Goal: Navigation & Orientation: Find specific page/section

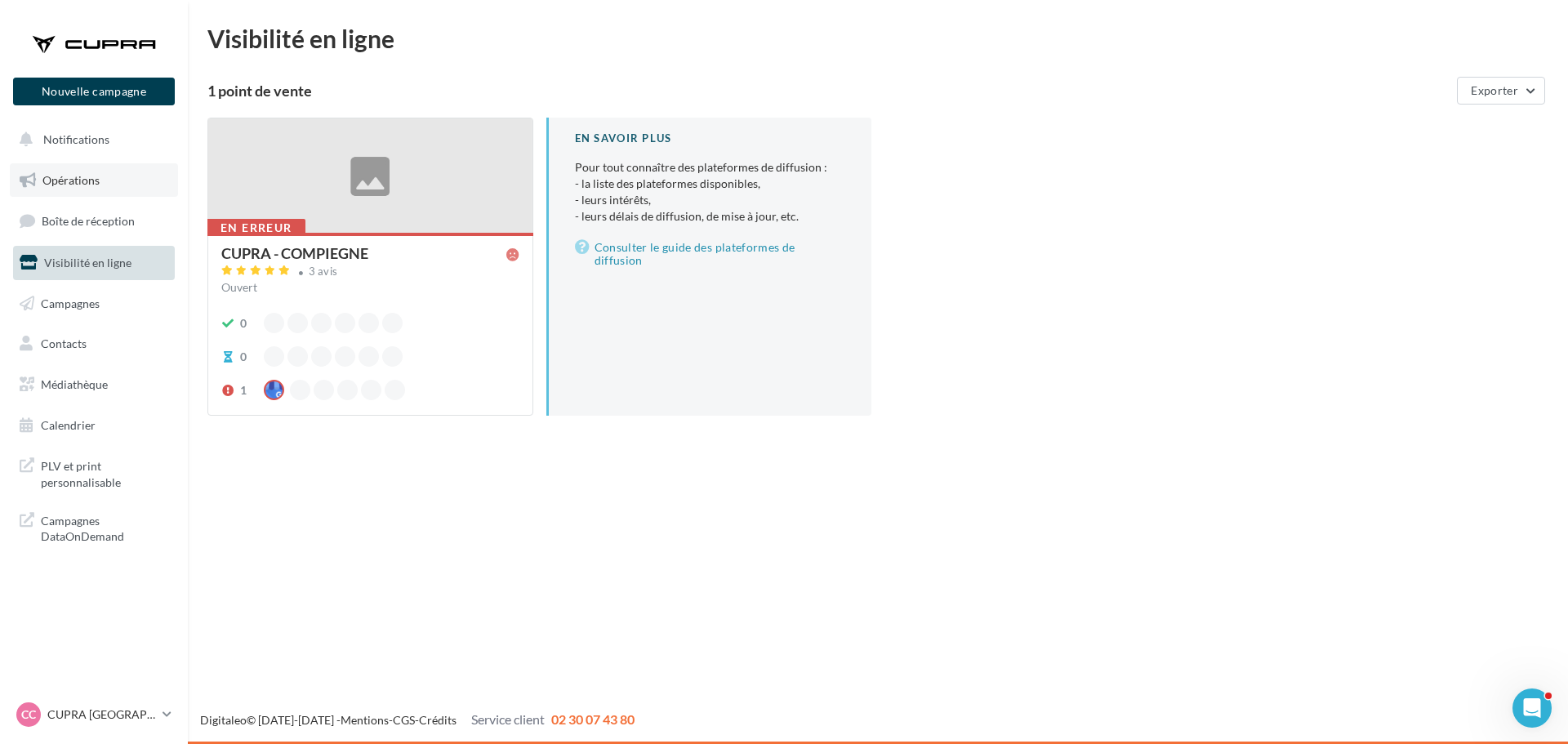
click at [92, 183] on span "Opérations" at bounding box center [71, 180] width 57 height 14
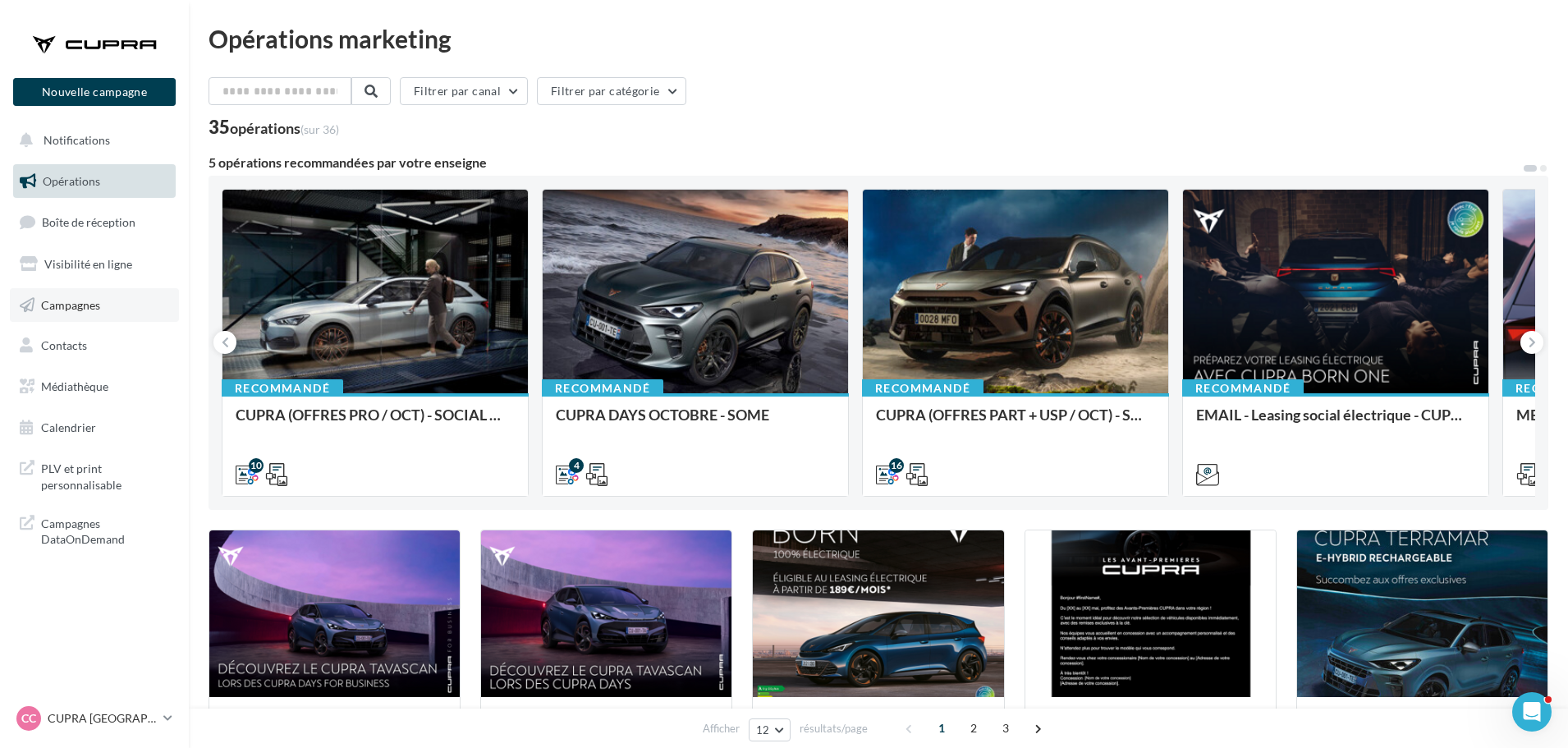
click at [107, 311] on link "Campagnes" at bounding box center [95, 305] width 169 height 35
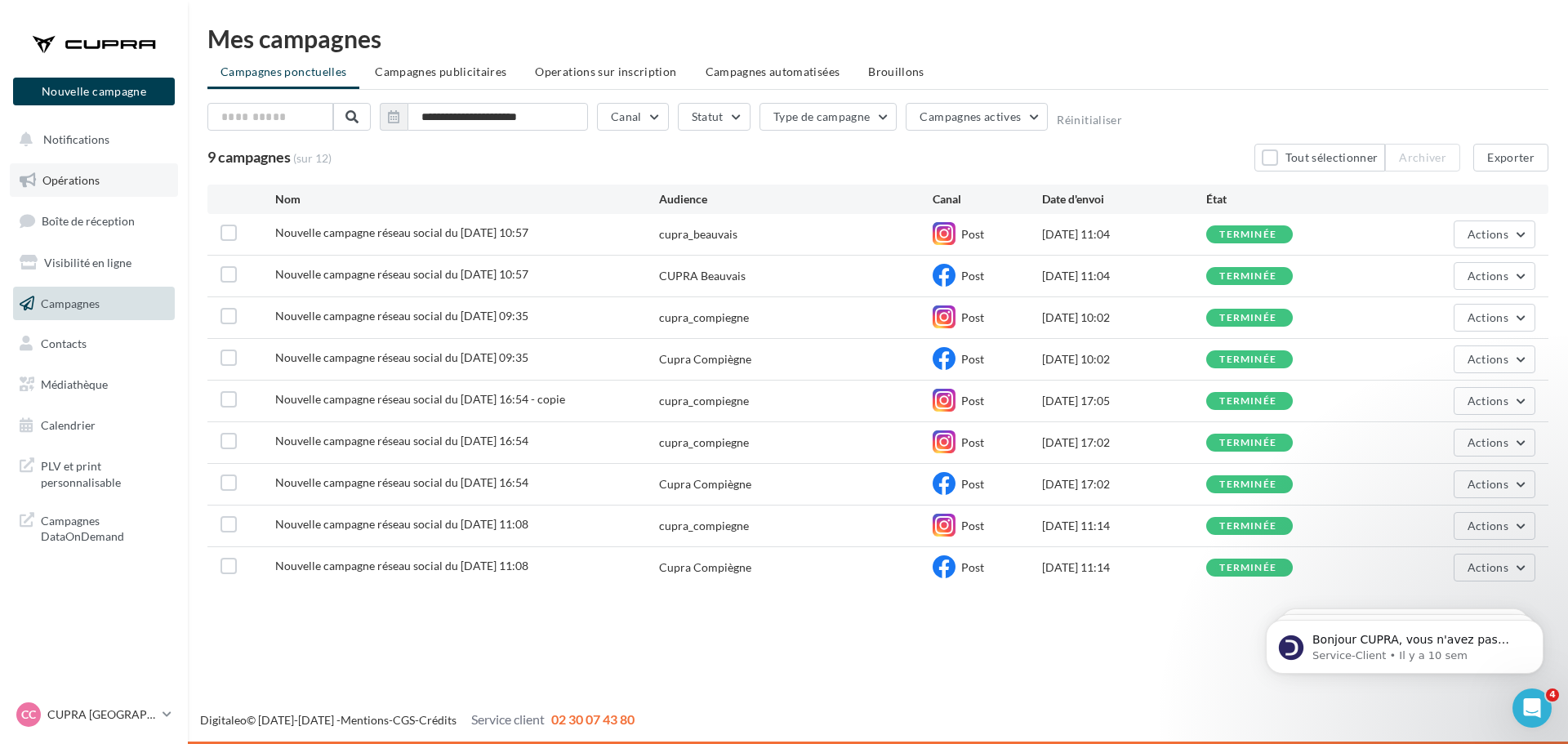
click at [94, 179] on span "Opérations" at bounding box center [71, 180] width 57 height 14
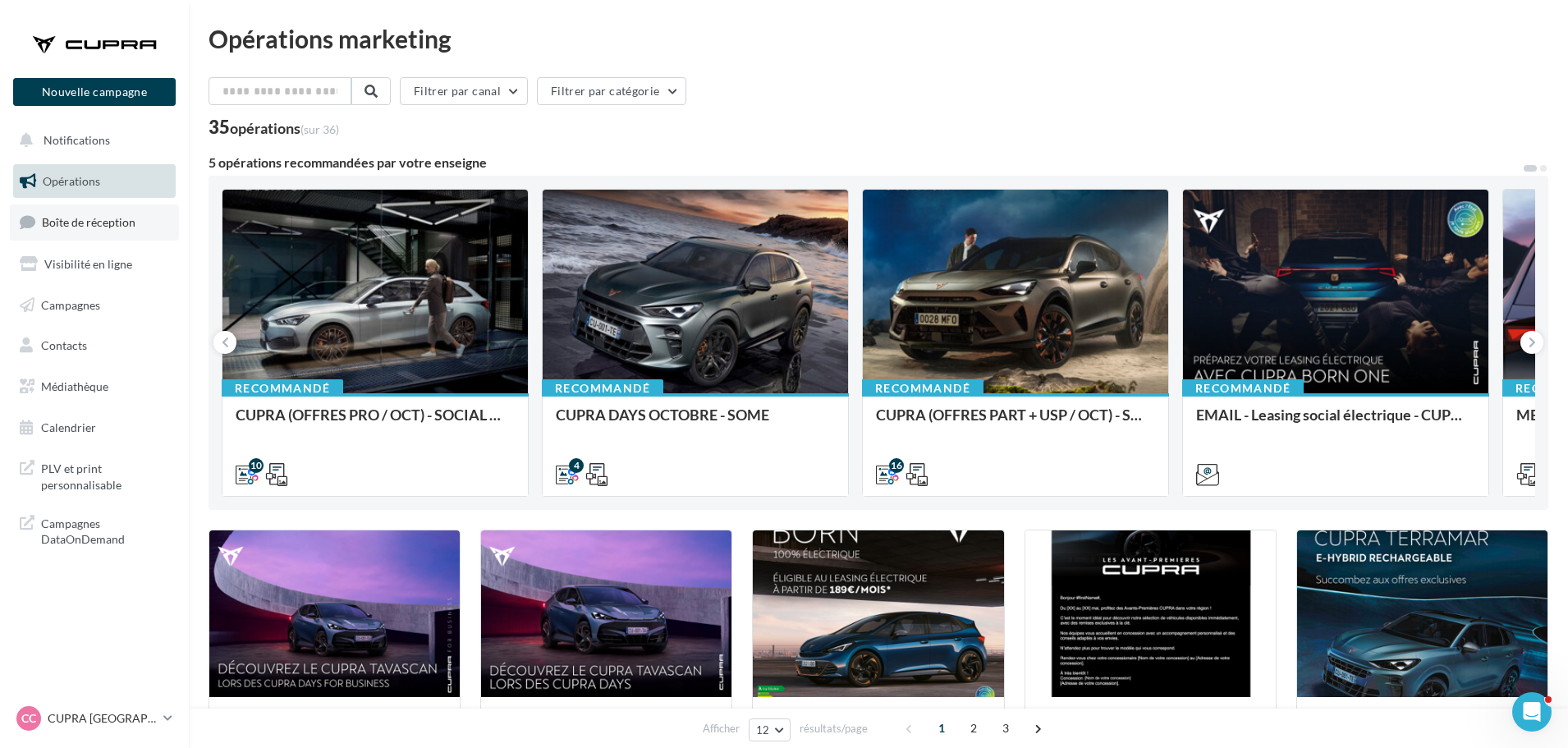
click at [82, 226] on span "Boîte de réception" at bounding box center [89, 222] width 94 height 14
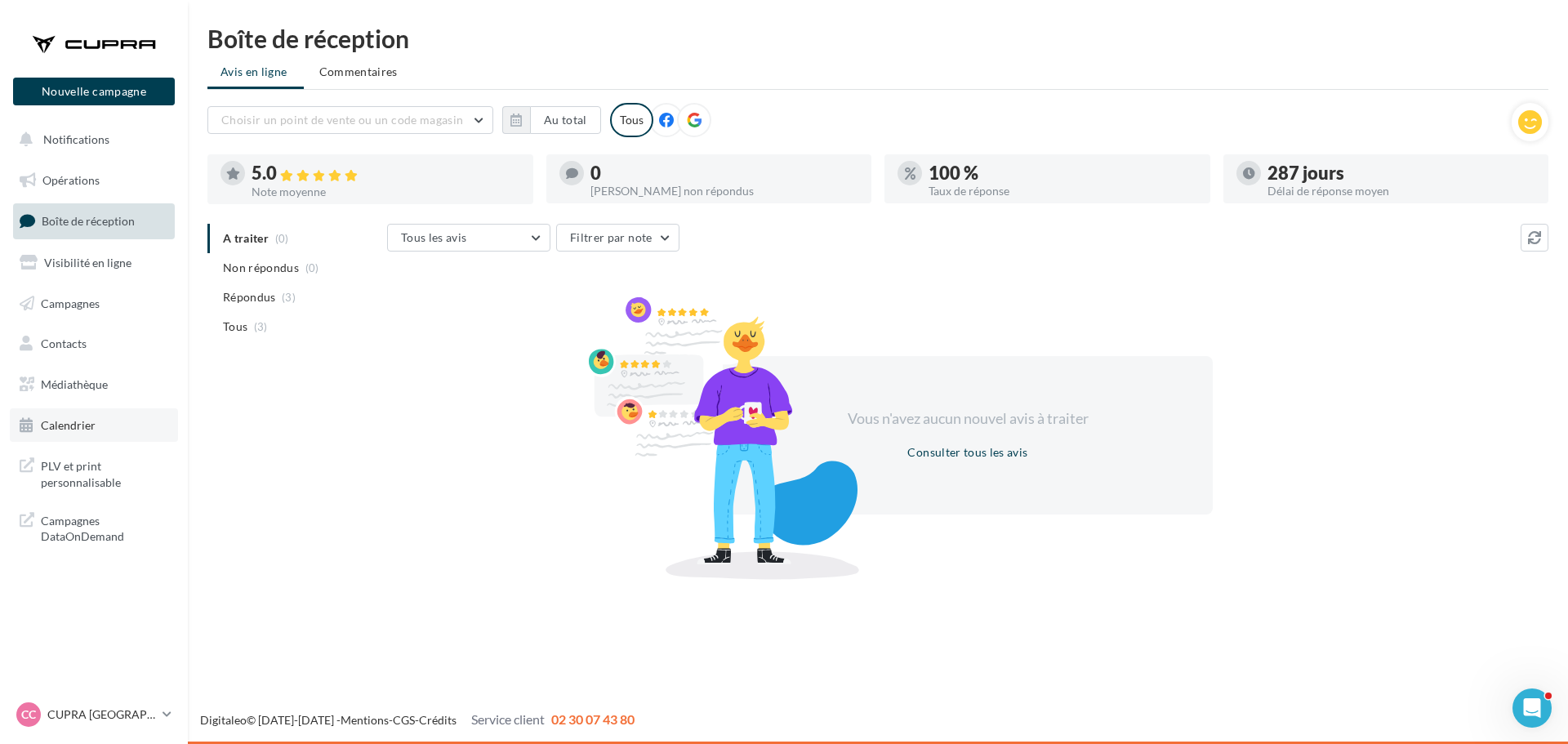
click at [80, 412] on link "Calendrier" at bounding box center [94, 425] width 168 height 35
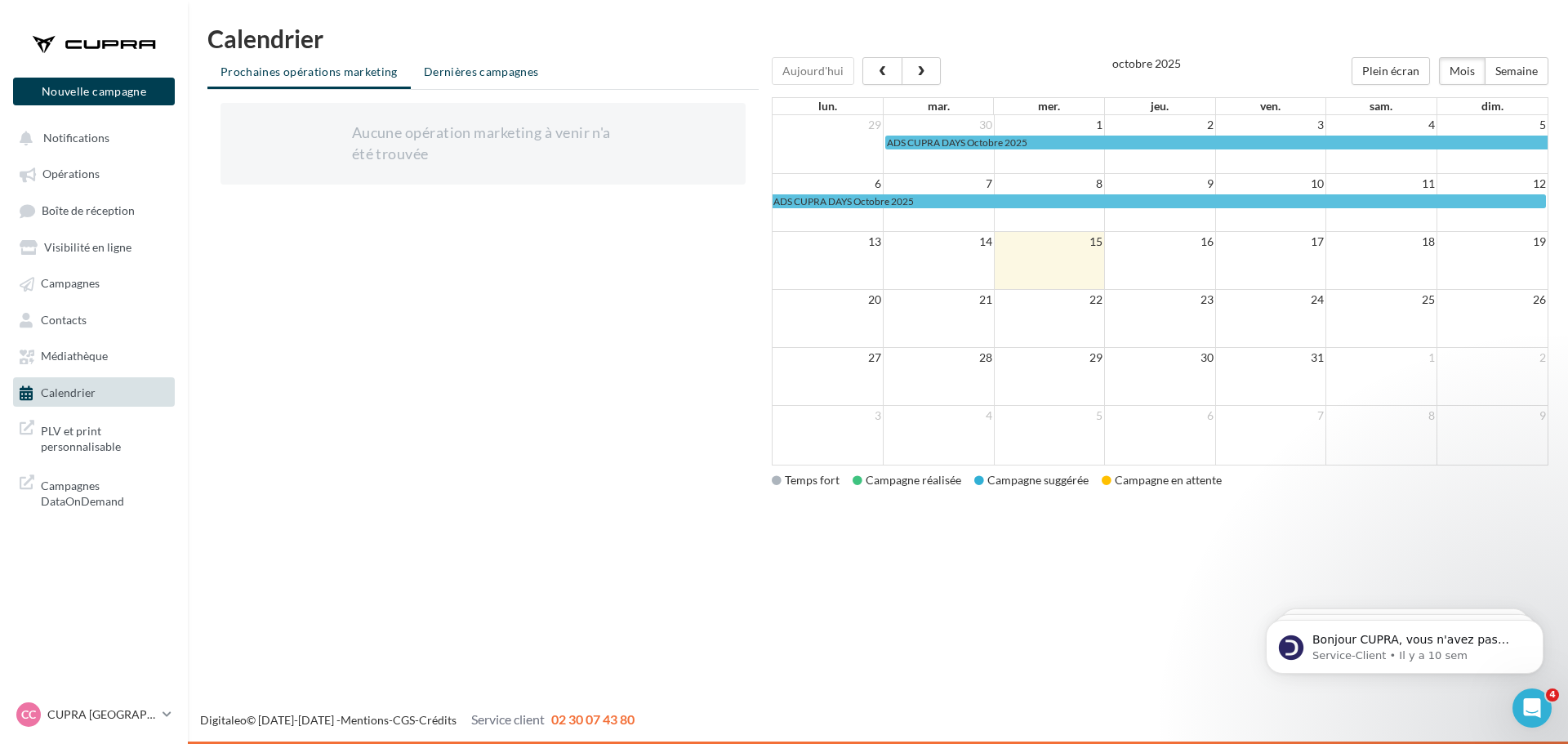
click at [485, 70] on span "Dernières campagnes" at bounding box center [481, 72] width 115 height 14
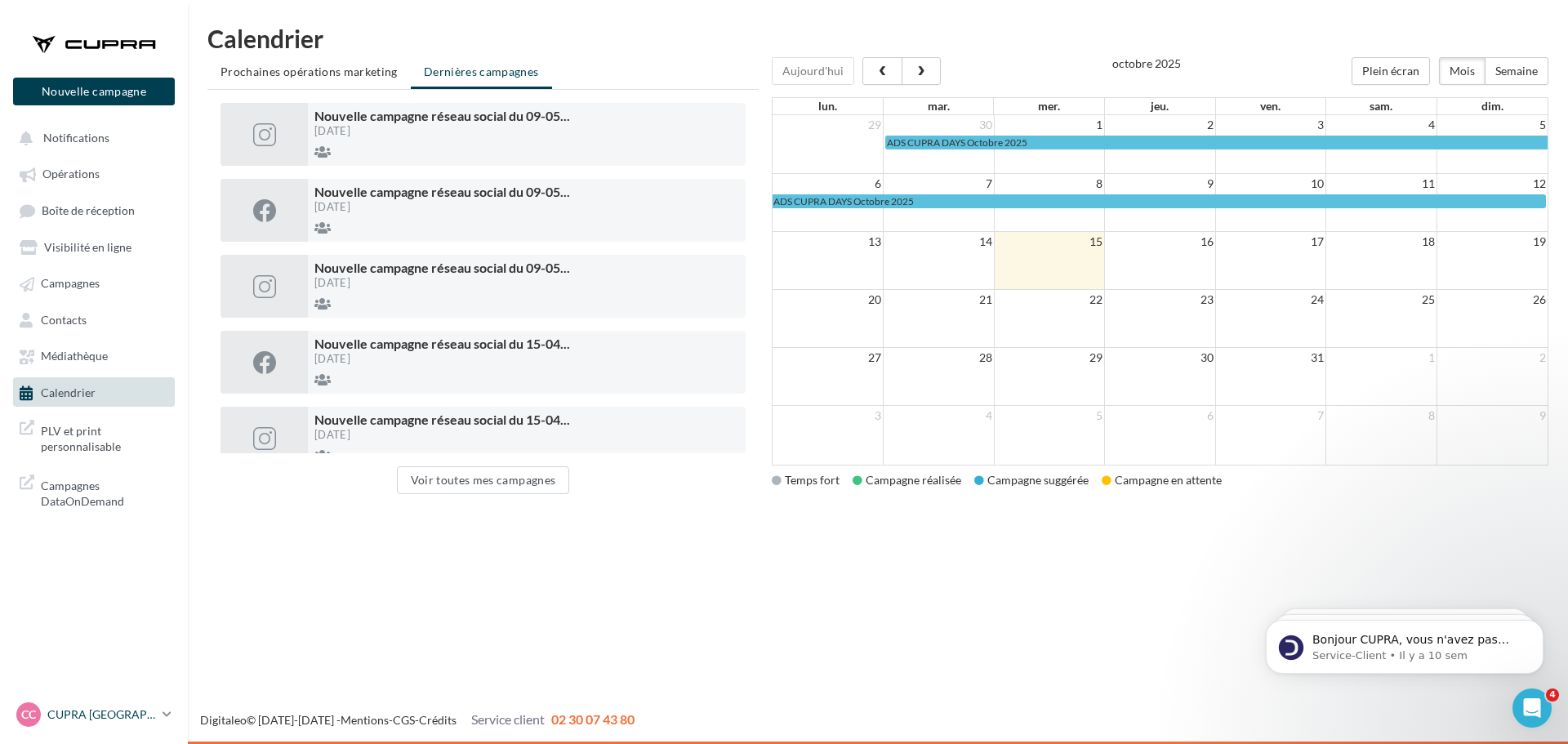
click at [159, 717] on link "CC CUPRA Compiègne cupra_compiegne" at bounding box center [94, 715] width 162 height 31
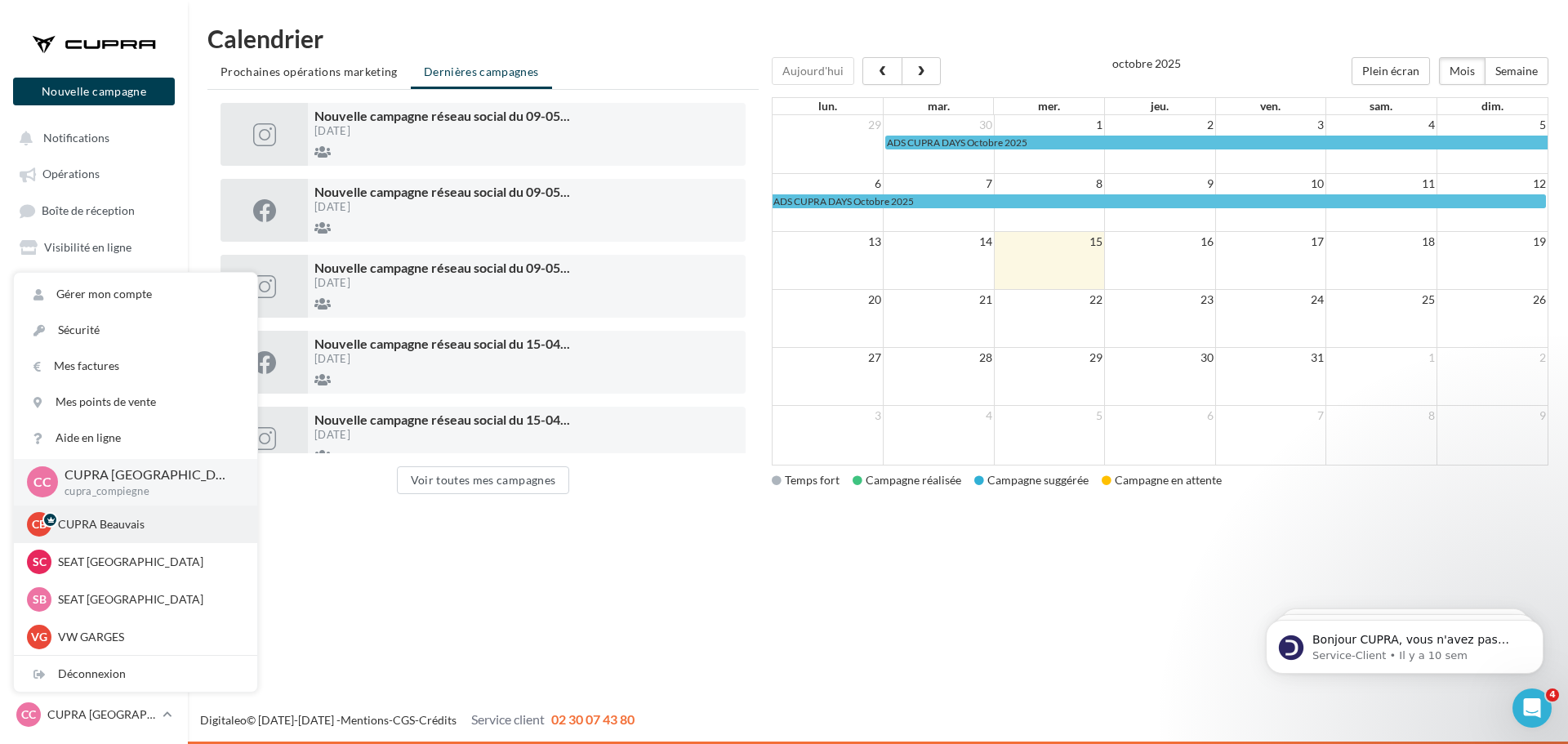
click at [108, 523] on p "CUPRA Beauvais" at bounding box center [148, 524] width 180 height 16
